Goal: Obtain resource: Obtain resource

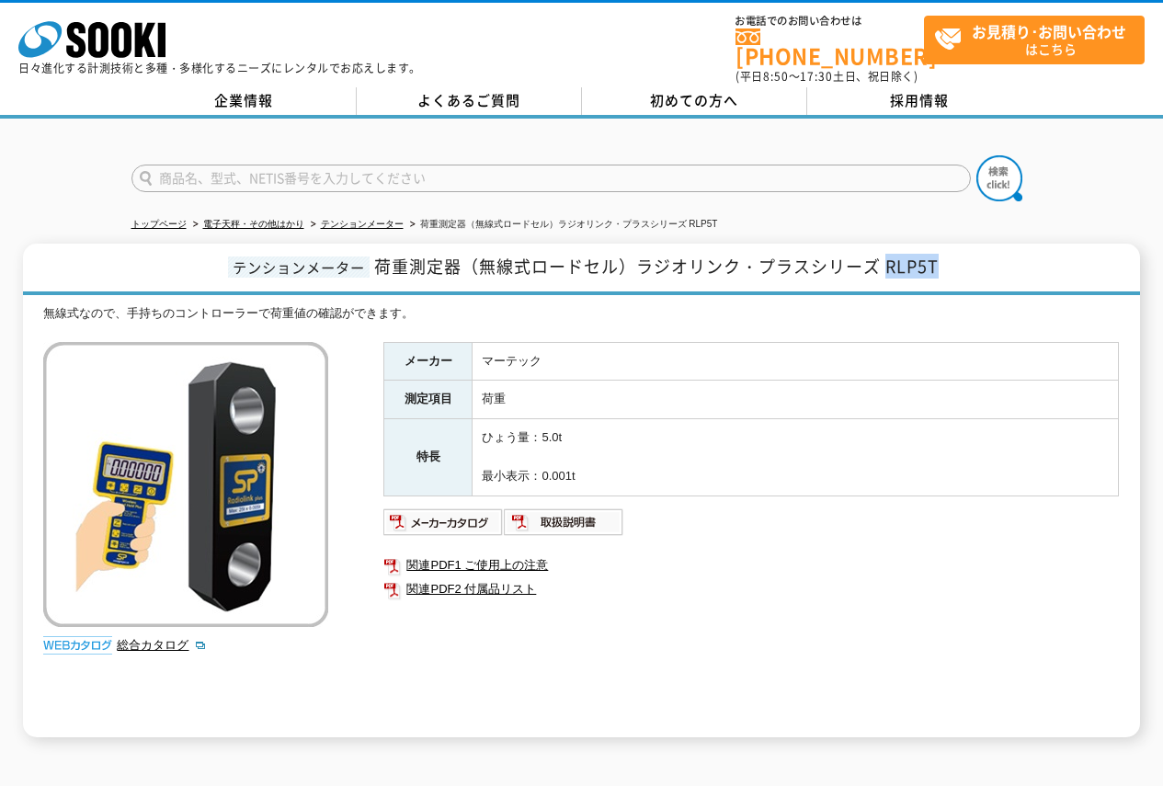
drag, startPoint x: 946, startPoint y: 254, endPoint x: 890, endPoint y: 258, distance: 56.3
click at [890, 258] on h1 "テンションメーター 荷重測定器（無線式ロードセル）ラジオリンク・プラスシリーズ RLP5T" at bounding box center [581, 269] width 1116 height 51
drag, startPoint x: 637, startPoint y: 255, endPoint x: 735, endPoint y: 251, distance: 98.4
click at [735, 254] on span "荷重測定器（無線式ロードセル）ラジオリンク・プラスシリーズ RLP5T" at bounding box center [656, 266] width 564 height 25
copy span "ラジオリンク"
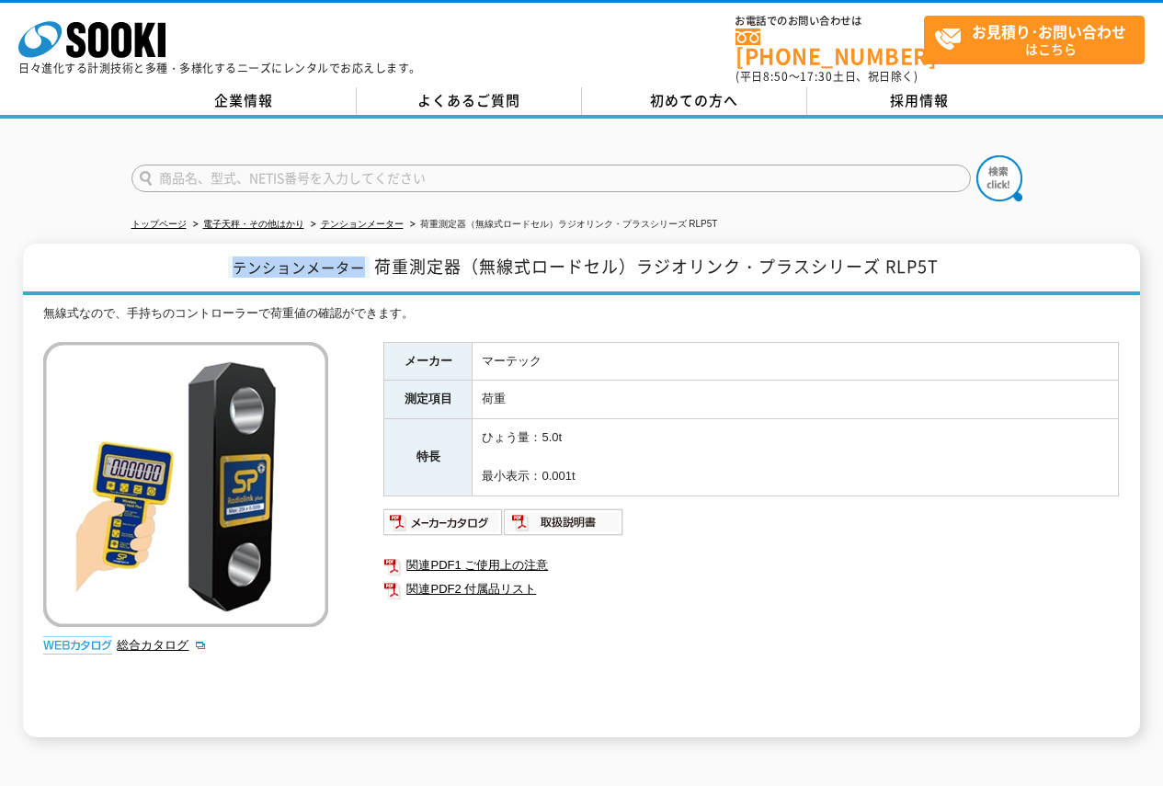
drag, startPoint x: 233, startPoint y: 256, endPoint x: 372, endPoint y: 264, distance: 140.0
click at [372, 264] on h1 "テンションメーター 荷重測定器（無線式ロードセル）ラジオリンク・プラスシリーズ RLP5T" at bounding box center [581, 269] width 1116 height 51
copy span "テンションメーター"
drag, startPoint x: 532, startPoint y: 249, endPoint x: 618, endPoint y: 253, distance: 85.6
click at [618, 254] on span "荷重測定器（無線式ロードセル）ラジオリンク・プラスシリーズ RLP5T" at bounding box center [656, 266] width 564 height 25
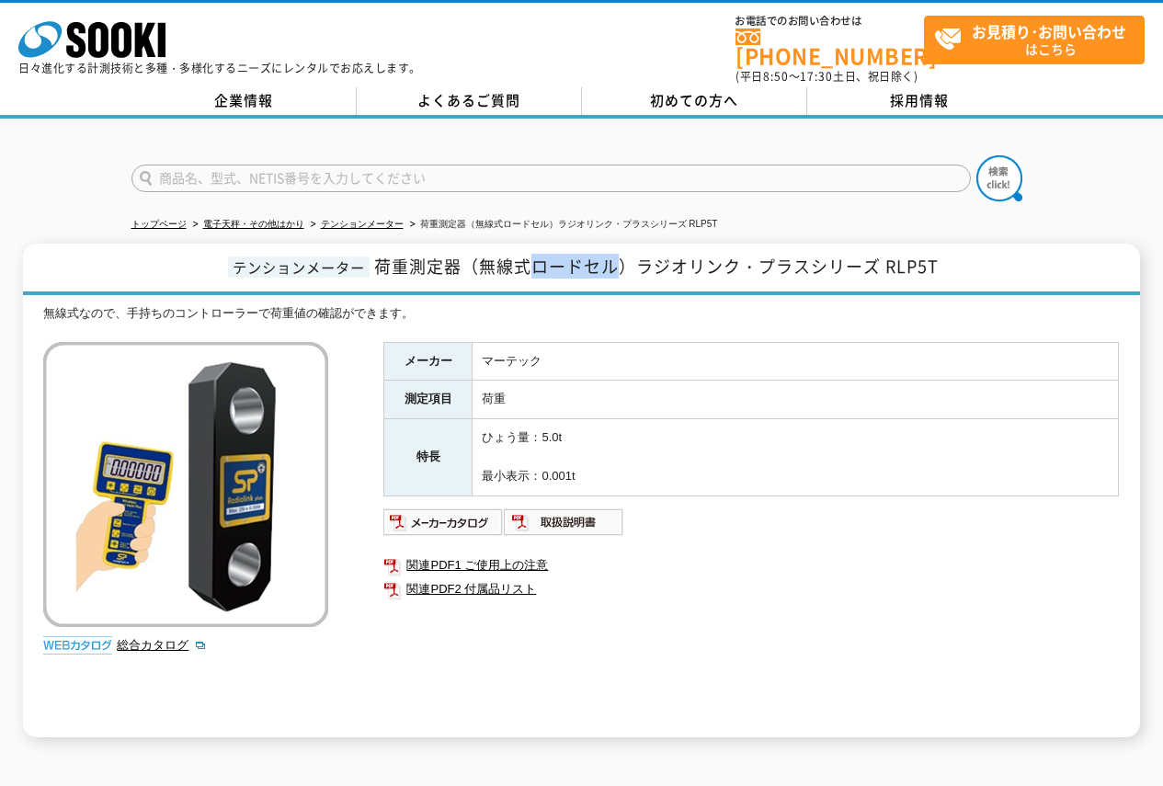
copy span "ロードセル"
drag, startPoint x: 642, startPoint y: 249, endPoint x: 807, endPoint y: 254, distance: 165.5
click at [807, 254] on span "荷重測定器（無線式ロードセル）ラジオリンク・プラスシリーズ RLP5T" at bounding box center [656, 266] width 564 height 25
copy span "ラジオリンク・プラス"
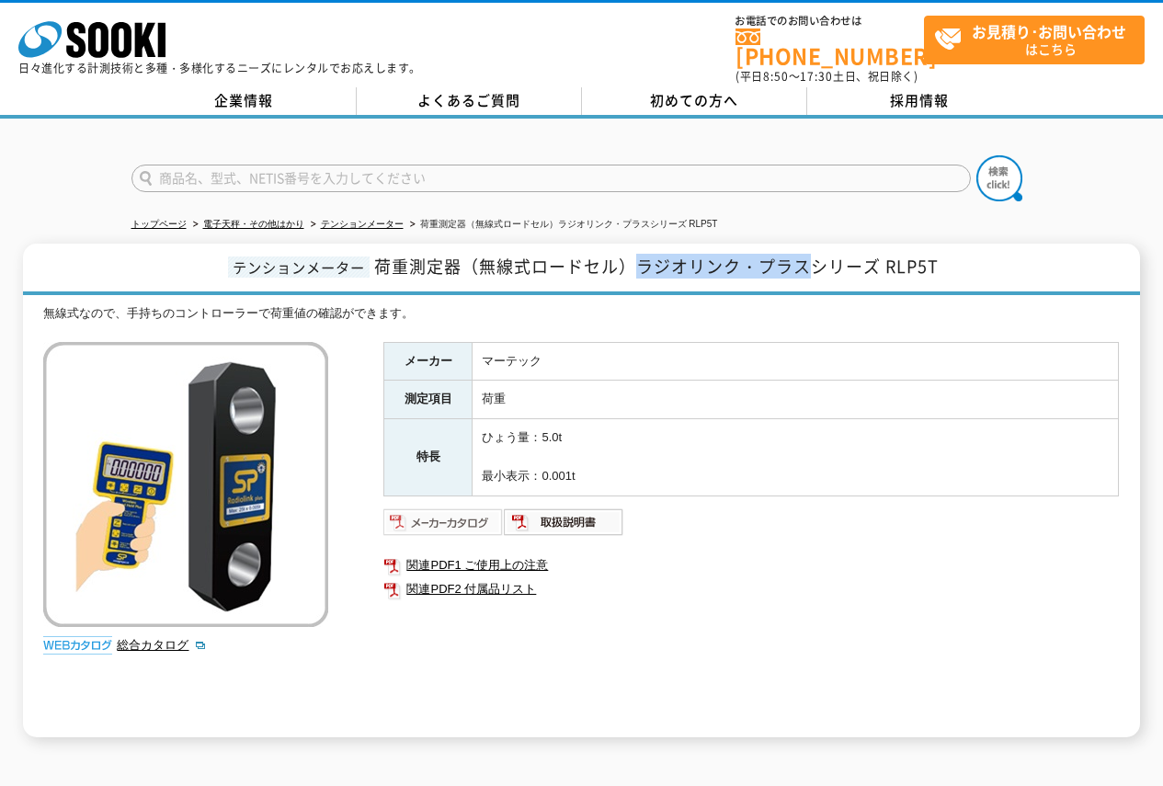
click at [492, 509] on img at bounding box center [443, 521] width 120 height 29
